Goal: Transaction & Acquisition: Purchase product/service

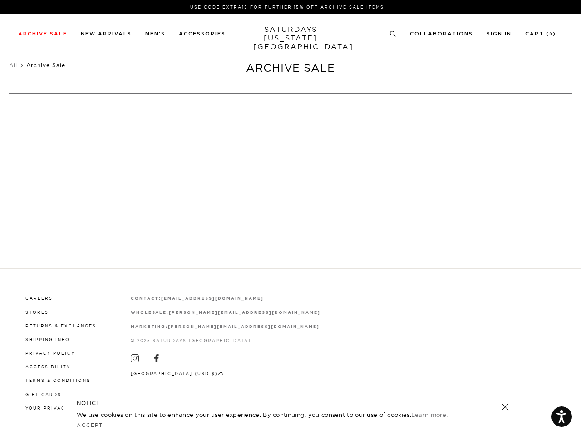
click at [291, 218] on div at bounding box center [291, 225] width 220 height 19
click at [389, 200] on link at bounding box center [389, 200] width 8 height 8
click at [393, 34] on icon at bounding box center [393, 34] width 7 height 6
click at [108, 110] on p at bounding box center [108, 110] width 19 height 8
click at [505, 407] on link at bounding box center [505, 407] width 13 height 13
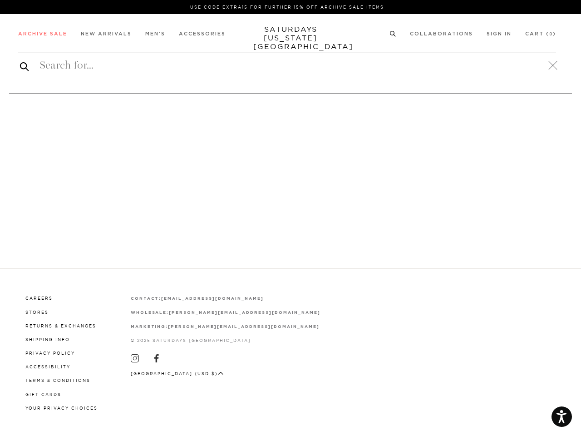
click at [168, 372] on button "[GEOGRAPHIC_DATA] (USD $)" at bounding box center [177, 373] width 93 height 7
